Goal: Task Accomplishment & Management: Manage account settings

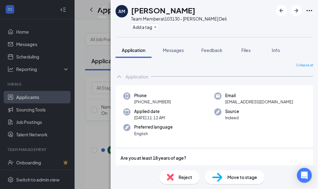
click at [184, 177] on span "Reject" at bounding box center [186, 176] width 14 height 7
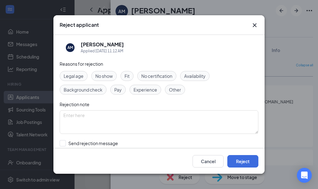
click at [176, 92] on span "Other" at bounding box center [175, 89] width 12 height 7
click at [240, 162] on button "Reject" at bounding box center [243, 161] width 31 height 12
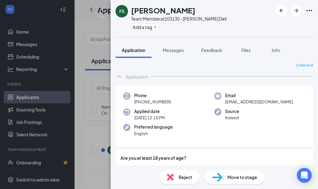
click at [187, 177] on span "Reject" at bounding box center [186, 176] width 14 height 7
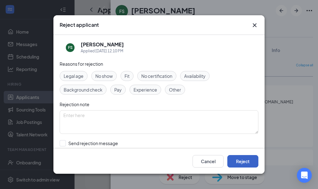
click at [240, 162] on button "Reject" at bounding box center [243, 161] width 31 height 12
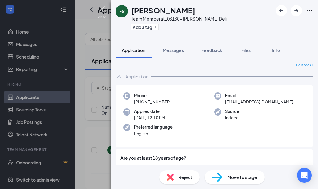
click at [101, 8] on img at bounding box center [102, 12] width 8 height 12
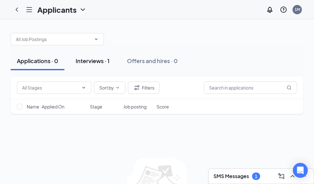
click at [109, 62] on div "Interviews · 1" at bounding box center [93, 61] width 34 height 8
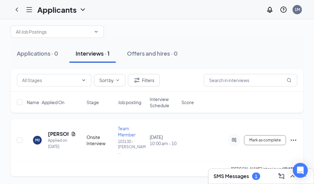
scroll to position [12, 0]
click at [22, 137] on input "checkbox" at bounding box center [20, 140] width 6 height 6
checkbox input "true"
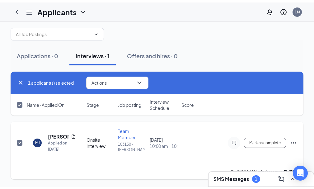
scroll to position [8, 0]
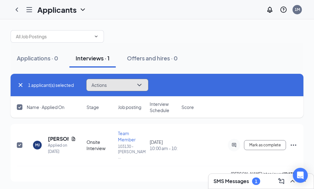
click at [143, 81] on icon "ChevronDown" at bounding box center [139, 84] width 7 height 7
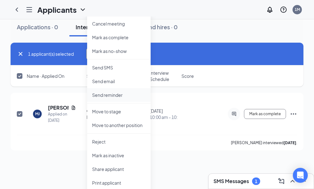
scroll to position [46, 0]
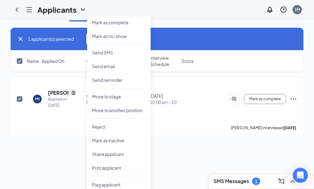
click at [131, 154] on div "SMS Messages 1 Applications · 0 Interviews · 1 Offers and hires · 0 1 applicant…" at bounding box center [157, 102] width 314 height 172
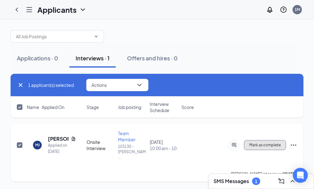
click at [268, 143] on span "Mark as complete" at bounding box center [264, 145] width 31 height 4
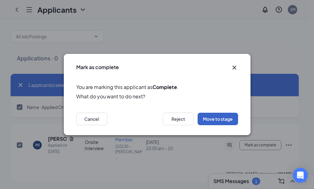
click at [209, 121] on button "Move to stage" at bounding box center [217, 119] width 40 height 12
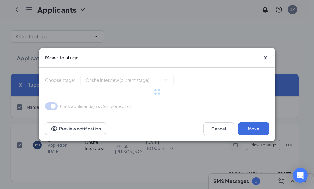
type input "Complete Formal Application (next stage)"
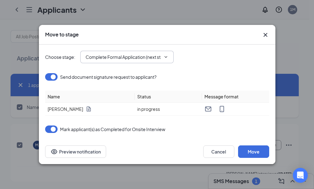
click at [167, 57] on icon "ChevronDown" at bounding box center [165, 56] width 5 height 5
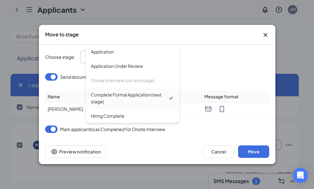
click at [128, 95] on div "Complete Formal Application (next stage)" at bounding box center [129, 98] width 77 height 14
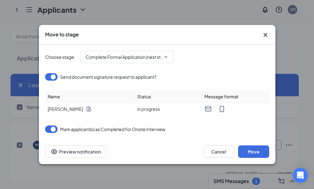
click at [167, 56] on icon "ChevronDown" at bounding box center [165, 57] width 3 height 2
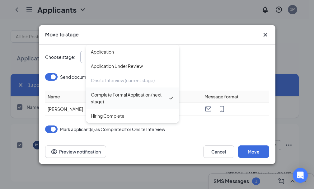
click at [148, 93] on div "Complete Formal Application (next stage)" at bounding box center [129, 98] width 77 height 14
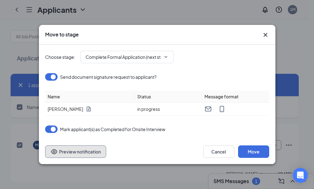
click at [85, 151] on button "Preview notification" at bounding box center [75, 151] width 61 height 12
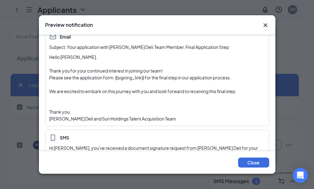
scroll to position [49, 0]
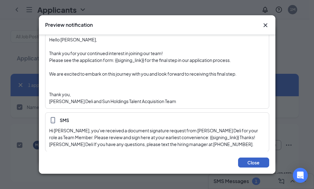
click at [255, 162] on button "Close" at bounding box center [253, 162] width 31 height 10
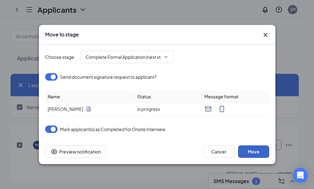
click at [255, 153] on button "Move" at bounding box center [253, 151] width 31 height 12
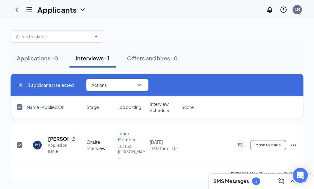
checkbox input "false"
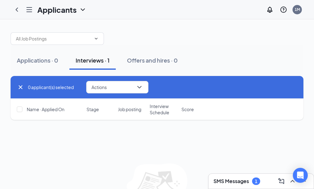
scroll to position [0, 0]
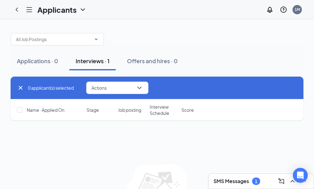
click at [0, 0] on link "Applicants" at bounding box center [0, 0] width 0 height 0
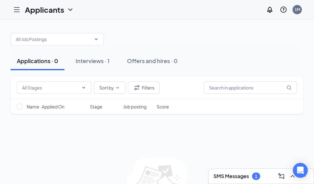
click at [255, 176] on div "1" at bounding box center [256, 176] width 2 height 5
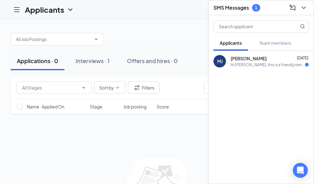
click at [148, 155] on div "Sort by Filters Name · Applied On Stage Job posting Score No applicants found i…" at bounding box center [157, 146] width 293 height 141
click at [0, 0] on link "Onboarding" at bounding box center [0, 0] width 0 height 0
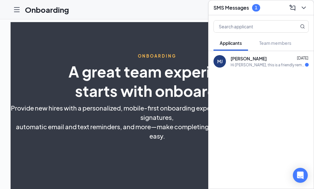
select select "US"
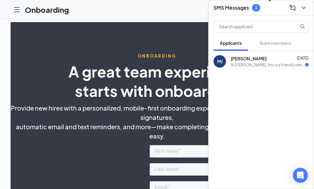
click at [301, 7] on icon "ChevronDown" at bounding box center [303, 8] width 4 height 2
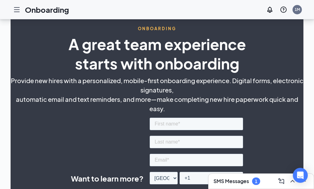
scroll to position [11, 0]
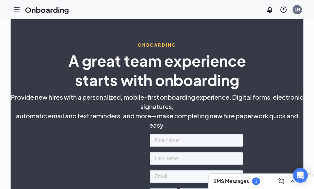
click at [0, 0] on link "Applicants" at bounding box center [0, 0] width 0 height 0
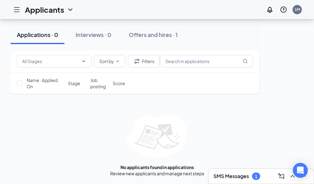
scroll to position [52, 0]
click at [290, 177] on icon "ChevronUp" at bounding box center [292, 176] width 4 height 2
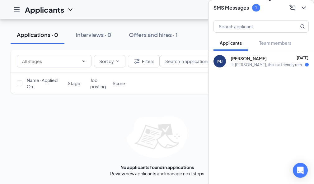
click at [300, 5] on icon "ChevronDown" at bounding box center [303, 7] width 7 height 7
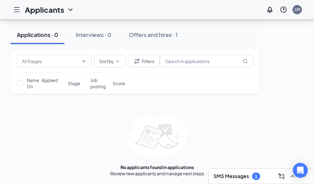
scroll to position [36, 0]
